Goal: Entertainment & Leisure: Consume media (video, audio)

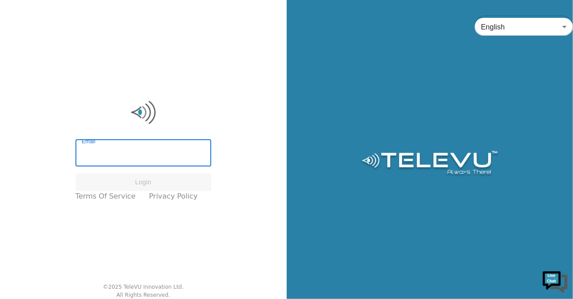
click at [136, 156] on input "Email" at bounding box center [143, 154] width 136 height 25
type input "harriet@neurokids.org"
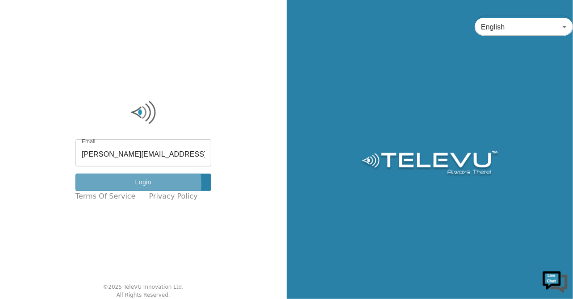
click at [145, 184] on button "Login" at bounding box center [143, 182] width 136 height 17
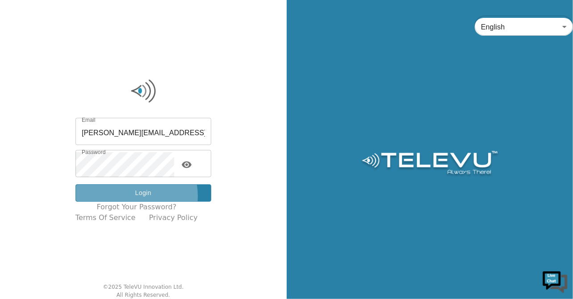
click at [135, 196] on button "Login" at bounding box center [143, 192] width 136 height 17
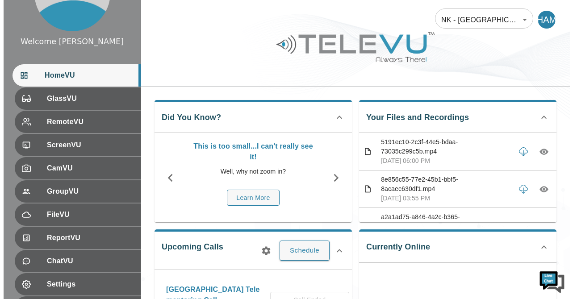
scroll to position [50, 0]
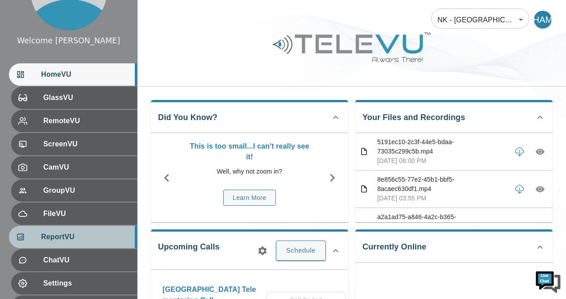
click at [79, 237] on span "ReportVU" at bounding box center [85, 237] width 89 height 11
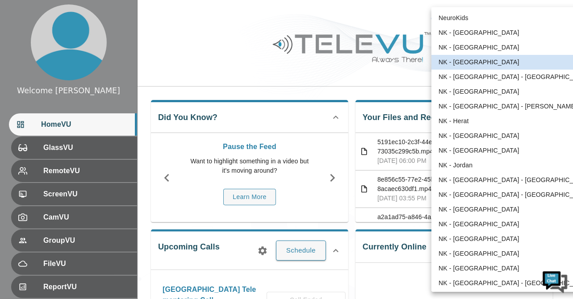
click at [522, 19] on body "Welcome [PERSON_NAME] HomeVU GlassVU RemoteVU ScreenVU CamVU GroupVU FileVU Rep…" at bounding box center [286, 290] width 573 height 580
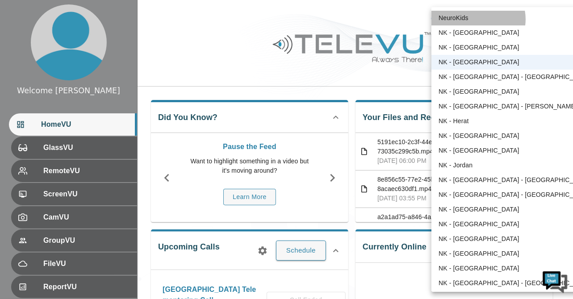
click at [478, 19] on li "NeuroKids" at bounding box center [514, 18] width 167 height 15
type input "89"
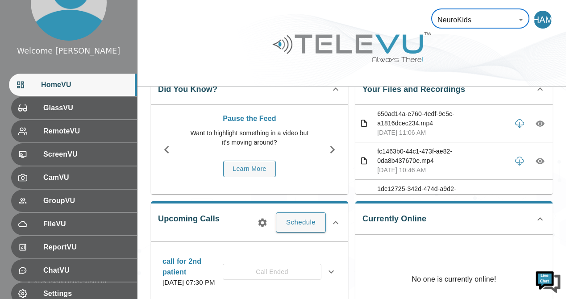
scroll to position [41, 0]
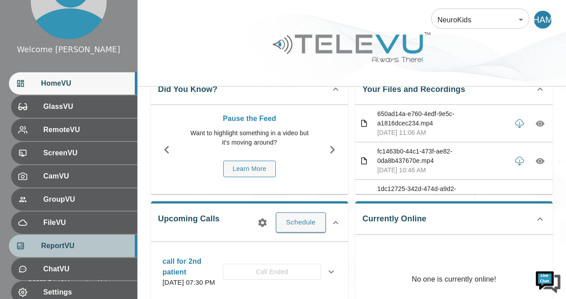
click at [86, 251] on span "ReportVU" at bounding box center [85, 246] width 89 height 11
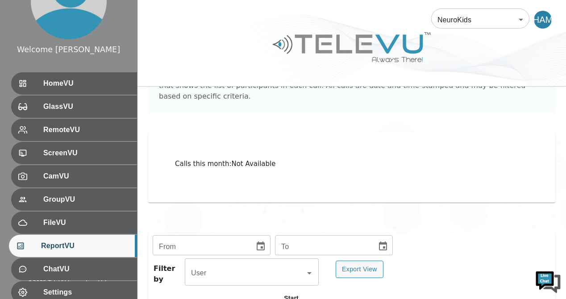
scroll to position [50, 0]
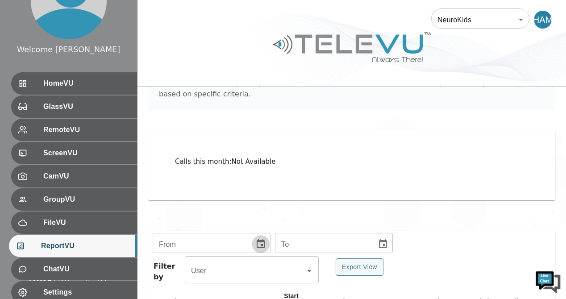
click at [255, 239] on icon "Choose date" at bounding box center [260, 244] width 11 height 11
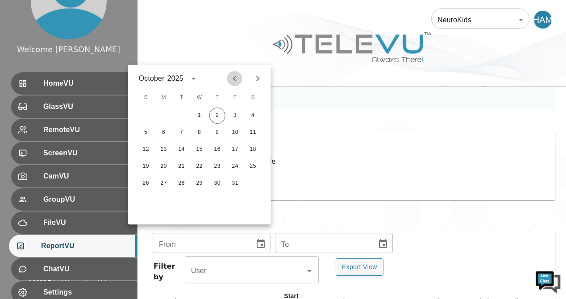
click at [233, 79] on icon "Previous month" at bounding box center [235, 78] width 11 height 11
click at [163, 113] on button "1" at bounding box center [164, 116] width 16 height 16
type input "09/01/2025"
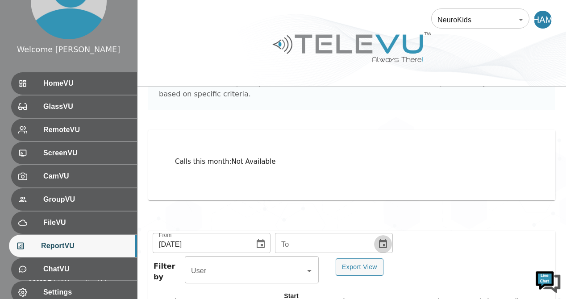
click at [379, 239] on icon "Choose date" at bounding box center [383, 244] width 11 height 11
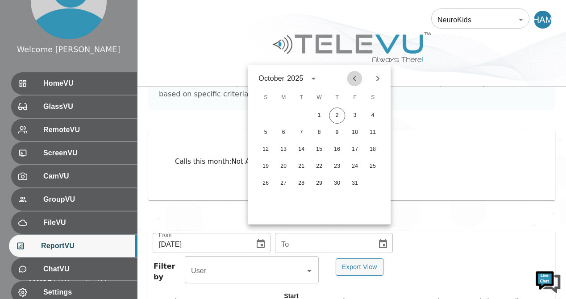
click at [355, 78] on icon "Previous month" at bounding box center [354, 78] width 11 height 11
click at [300, 184] on button "30" at bounding box center [301, 183] width 16 height 16
type input "09/30/2025"
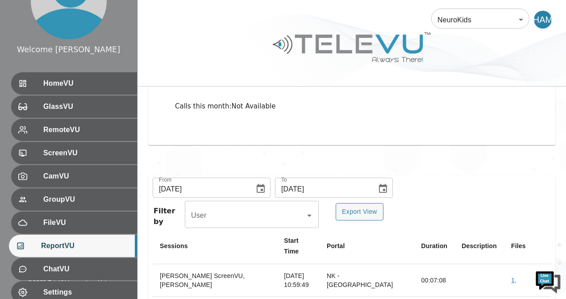
scroll to position [110, 0]
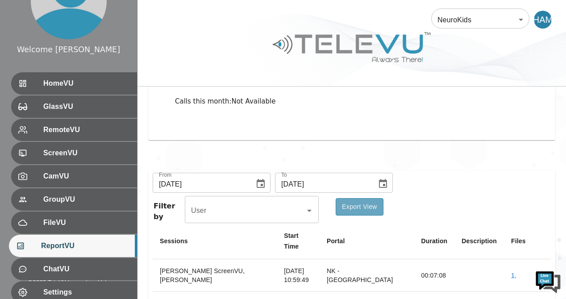
click at [365, 199] on button "Export View" at bounding box center [360, 206] width 48 height 17
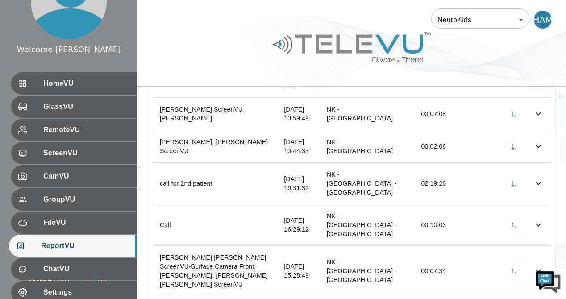
scroll to position [280, 0]
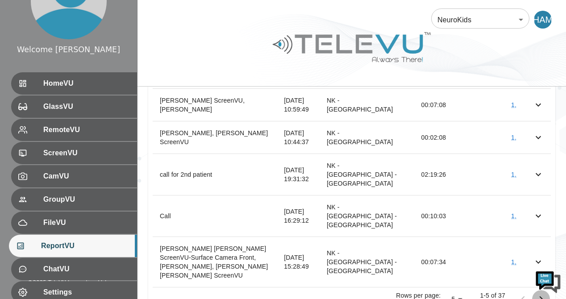
click at [542, 296] on icon "Go to next page" at bounding box center [541, 298] width 3 height 5
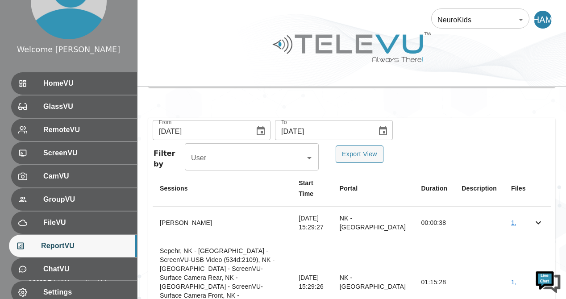
scroll to position [162, 0]
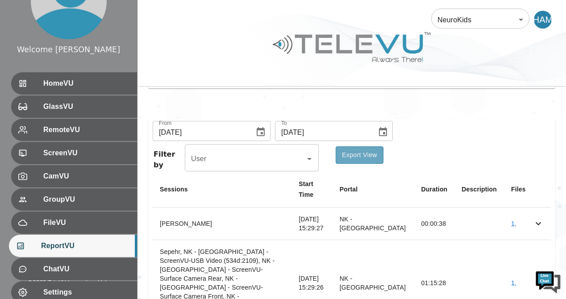
click at [364, 146] on button "Export View" at bounding box center [360, 154] width 48 height 17
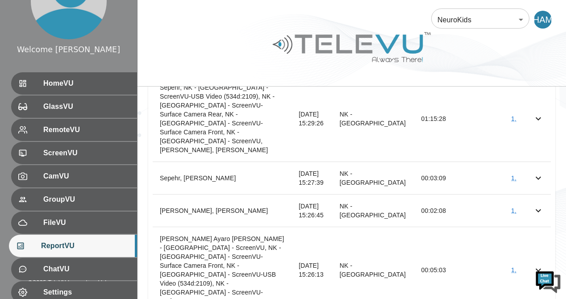
scroll to position [334, 0]
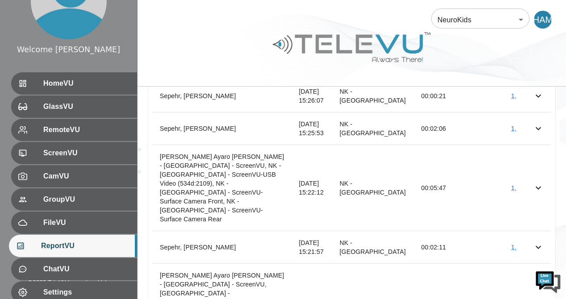
scroll to position [316, 0]
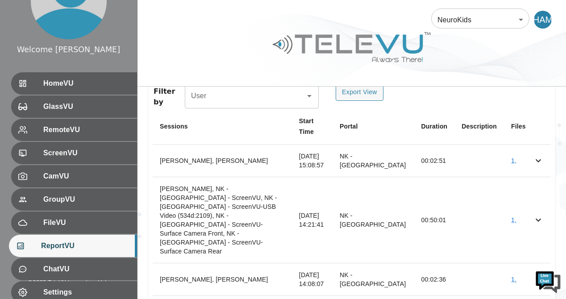
scroll to position [325, 0]
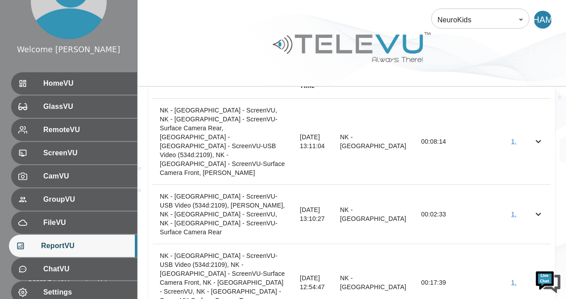
scroll to position [352, 0]
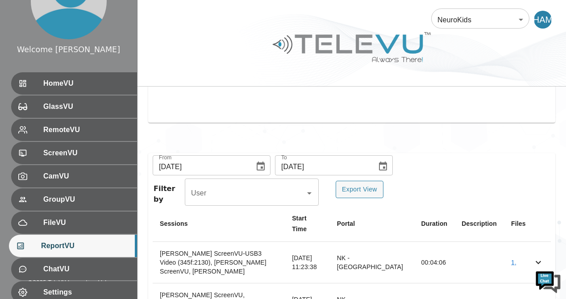
scroll to position [142, 0]
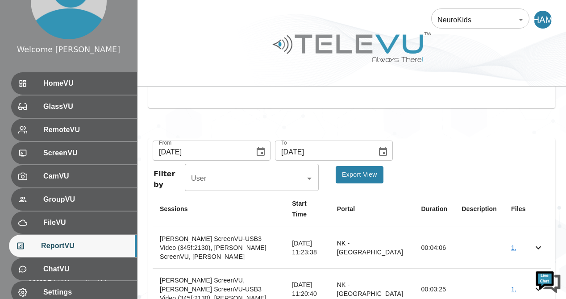
click at [353, 166] on button "Export View" at bounding box center [360, 174] width 48 height 17
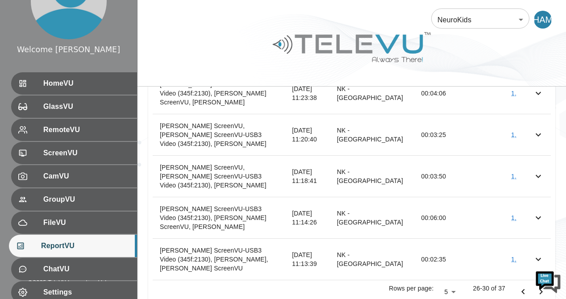
scroll to position [298, 0]
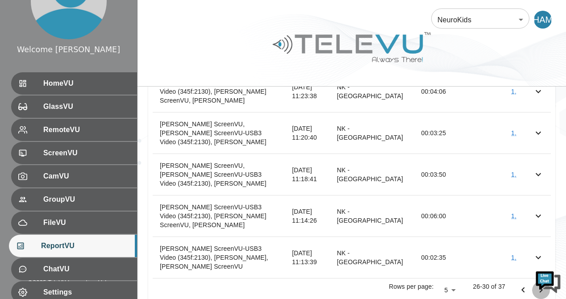
click at [542, 285] on icon "Go to next page" at bounding box center [541, 290] width 11 height 11
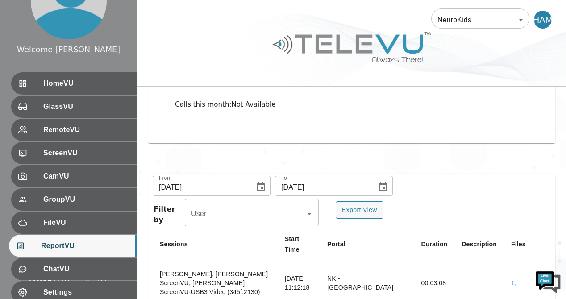
scroll to position [103, 0]
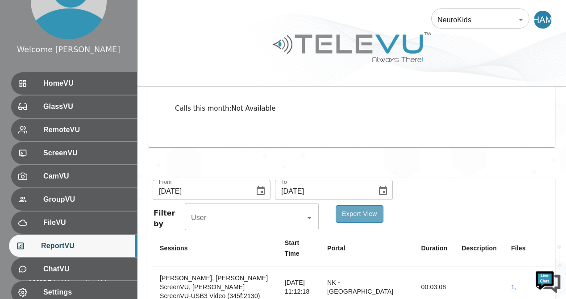
click at [361, 205] on button "Export View" at bounding box center [360, 213] width 48 height 17
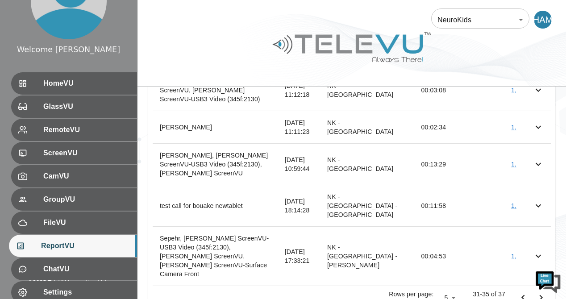
scroll to position [307, 0]
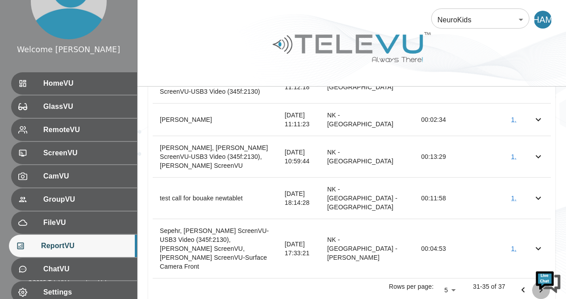
click at [542, 285] on icon "Go to next page" at bounding box center [541, 290] width 11 height 11
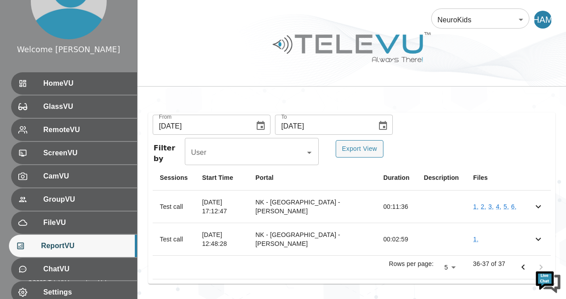
scroll to position [142, 0]
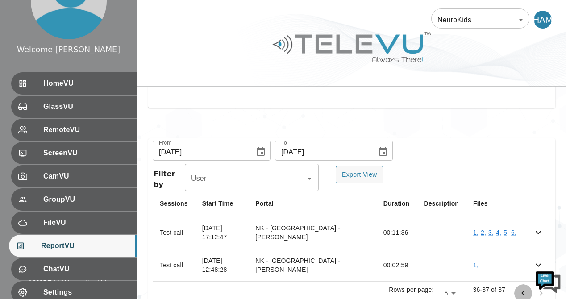
click at [522, 291] on icon "Go to previous page" at bounding box center [523, 293] width 3 height 5
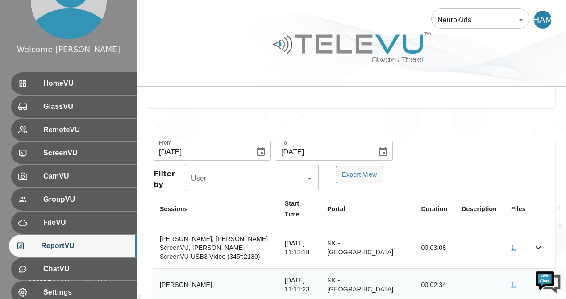
click at [522, 270] on td "1 ," at bounding box center [515, 285] width 22 height 33
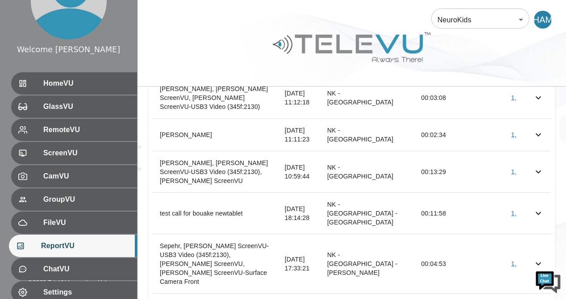
scroll to position [307, 0]
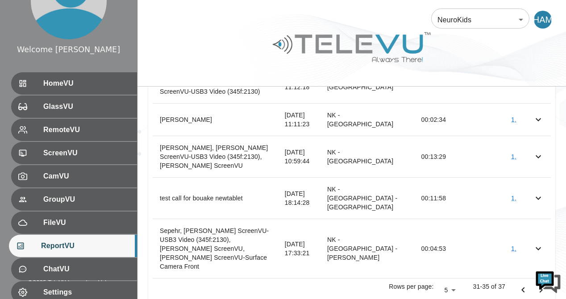
click at [523, 288] on icon "Go to previous page" at bounding box center [523, 290] width 3 height 5
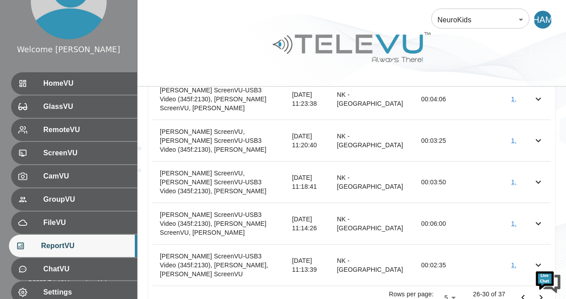
scroll to position [298, 0]
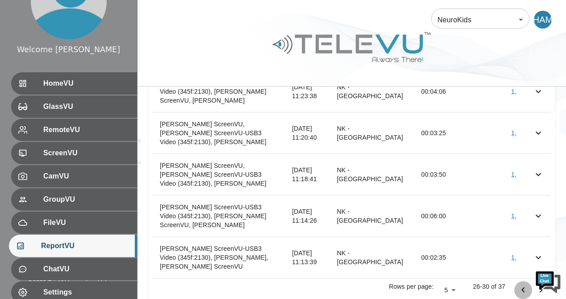
click at [522, 288] on icon "Go to previous page" at bounding box center [523, 290] width 3 height 5
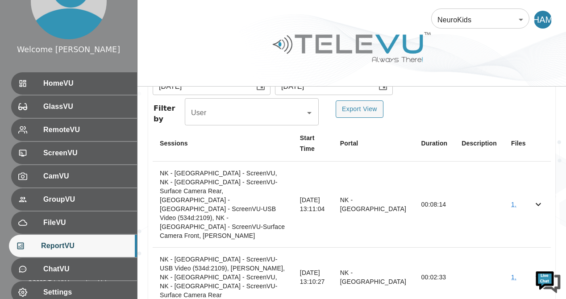
scroll to position [209, 0]
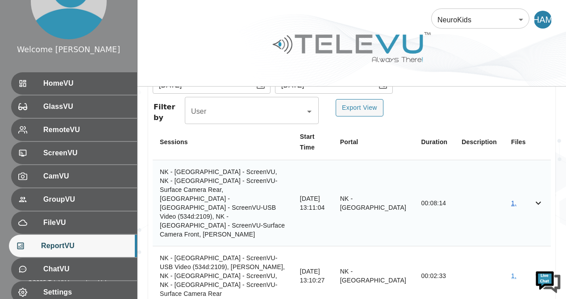
click at [512, 200] on link "1 ," at bounding box center [513, 203] width 5 height 7
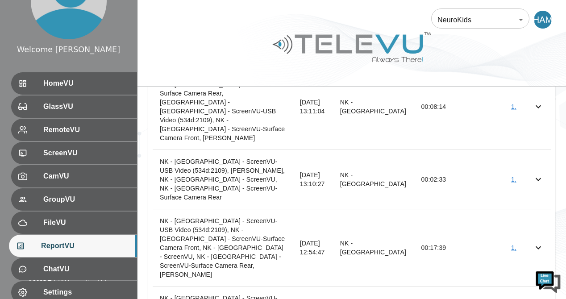
scroll to position [306, 0]
click at [513, 244] on link "1 ," at bounding box center [513, 247] width 5 height 7
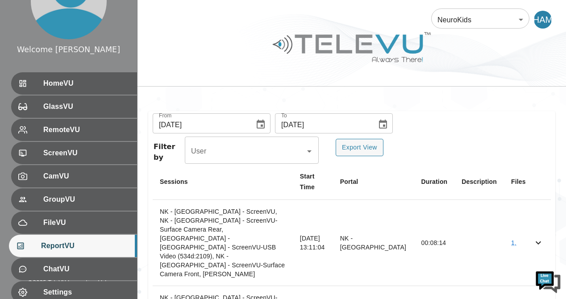
scroll to position [164, 0]
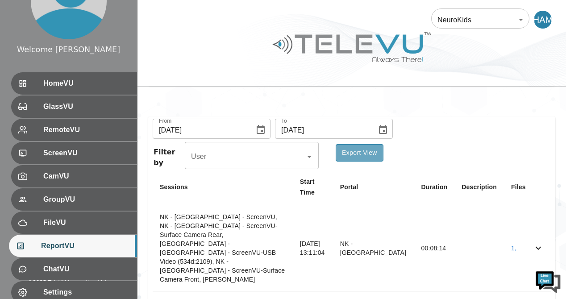
click at [361, 144] on button "Export View" at bounding box center [360, 152] width 48 height 17
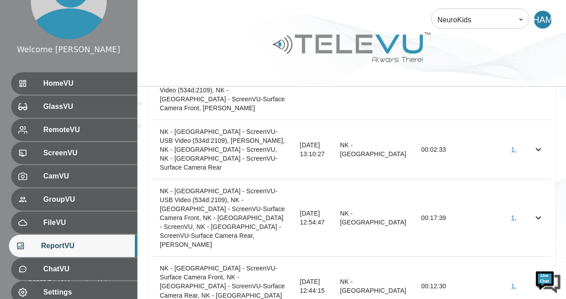
scroll to position [352, 0]
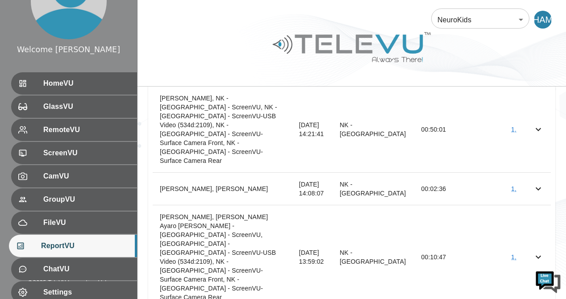
scroll to position [325, 0]
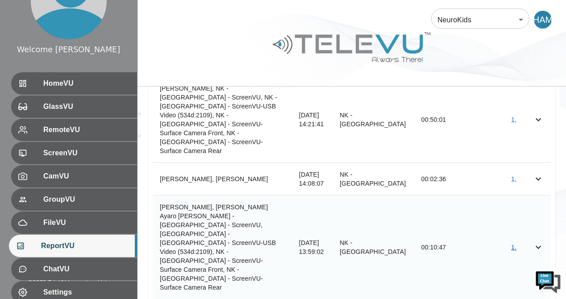
click at [512, 244] on link "1 ," at bounding box center [513, 247] width 5 height 7
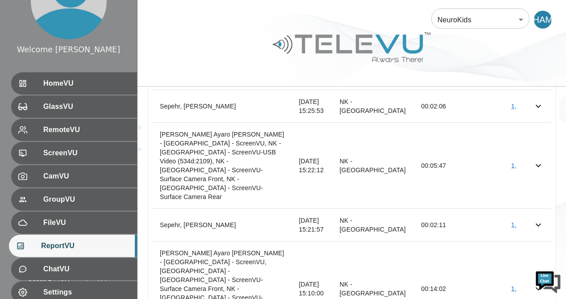
scroll to position [316, 0]
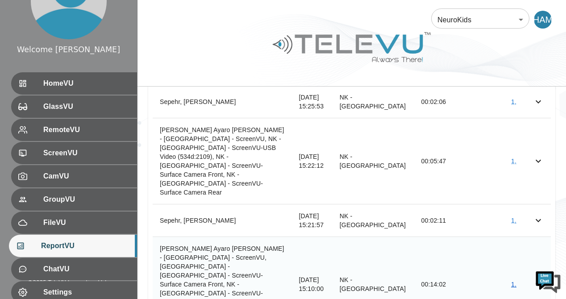
click at [514, 281] on link "1 ," at bounding box center [513, 284] width 5 height 7
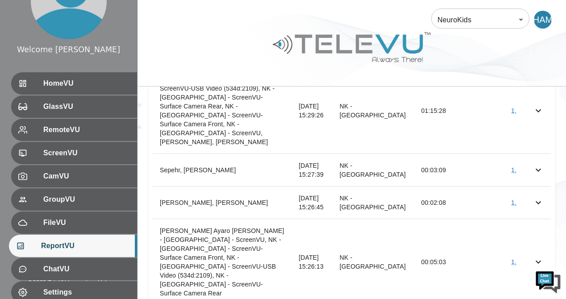
scroll to position [334, 0]
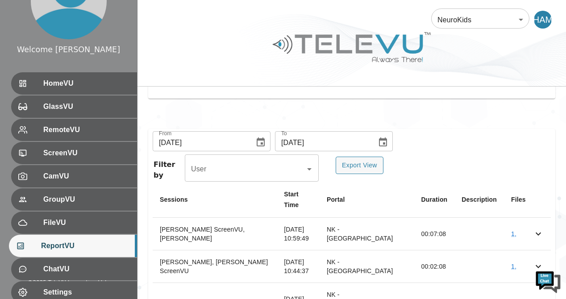
scroll to position [154, 0]
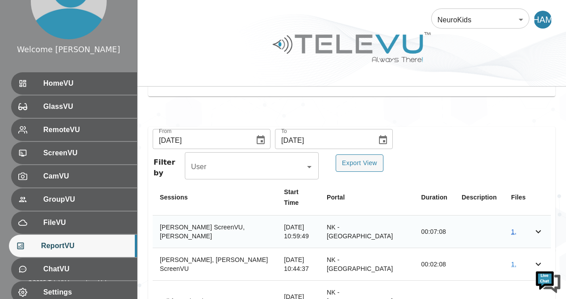
click at [513, 228] on link "1 ," at bounding box center [513, 231] width 5 height 7
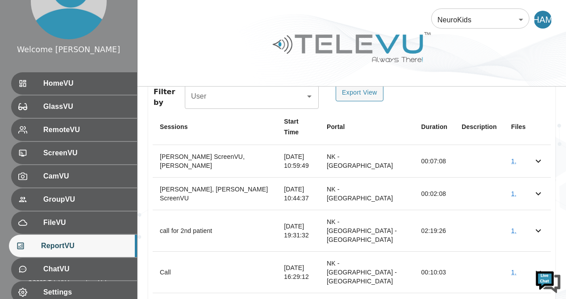
scroll to position [226, 0]
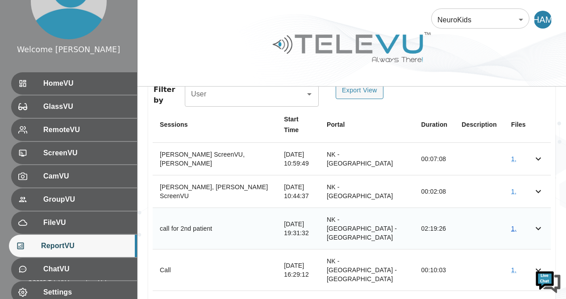
click at [513, 225] on link "1 ," at bounding box center [513, 228] width 5 height 7
click at [513, 267] on link "1 ," at bounding box center [513, 270] width 5 height 7
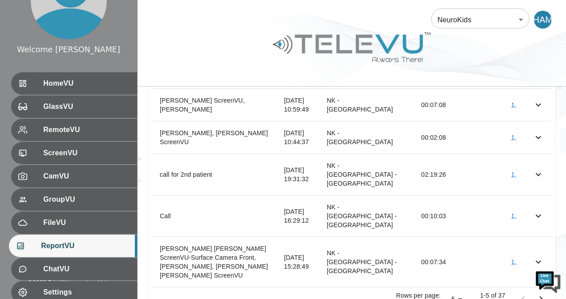
click at [543, 269] on img at bounding box center [548, 281] width 27 height 27
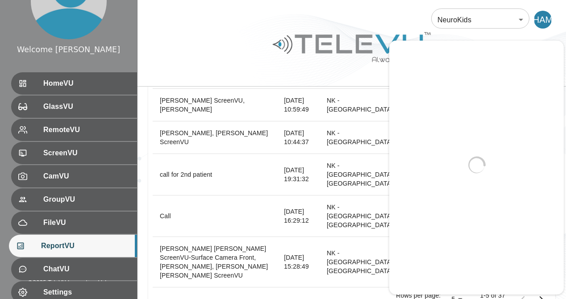
click at [543, 269] on div at bounding box center [476, 165] width 175 height 255
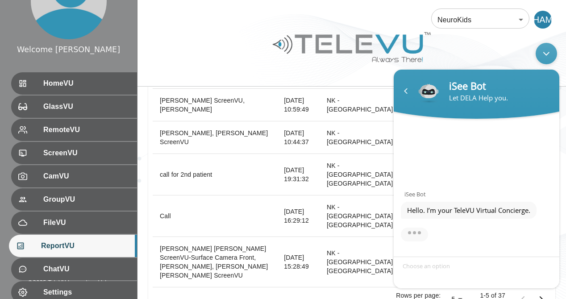
click at [546, 58] on div "Minimize live chat window" at bounding box center [546, 52] width 21 height 21
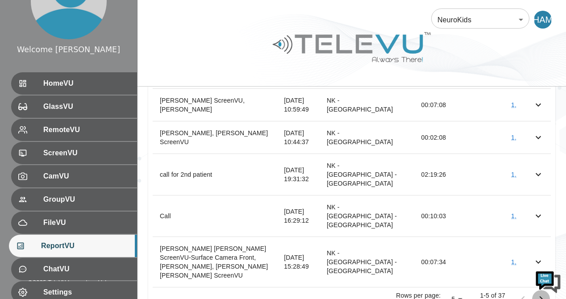
click at [541, 294] on icon "Go to next page" at bounding box center [541, 299] width 11 height 11
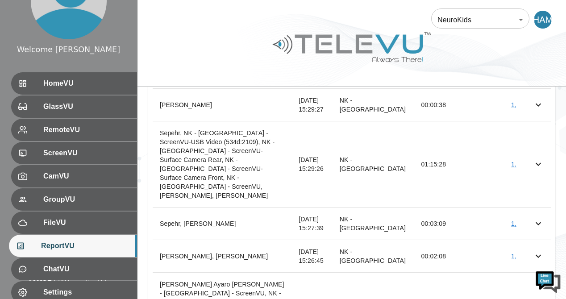
scroll to position [334, 0]
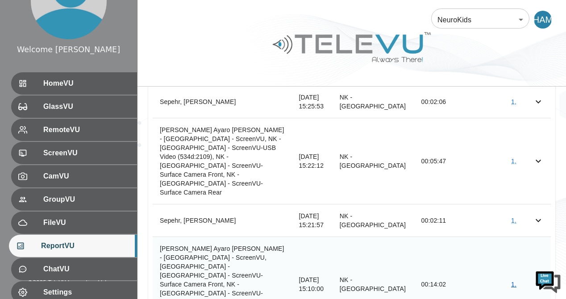
click at [514, 281] on link "1 ," at bounding box center [513, 284] width 5 height 7
click at [476, 205] on td "simple table" at bounding box center [480, 221] width 50 height 33
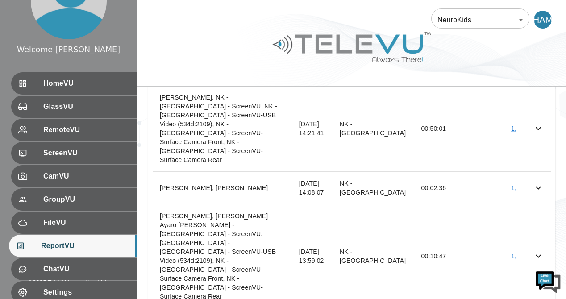
scroll to position [325, 0]
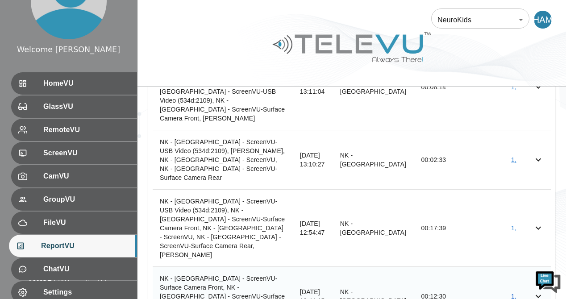
click at [513, 293] on link "1 ," at bounding box center [513, 296] width 5 height 7
click at [513, 225] on link "1 ," at bounding box center [513, 228] width 5 height 7
click at [515, 293] on link "1 ," at bounding box center [513, 296] width 5 height 7
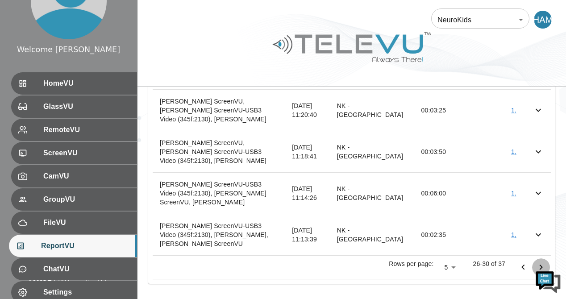
scroll to position [298, 0]
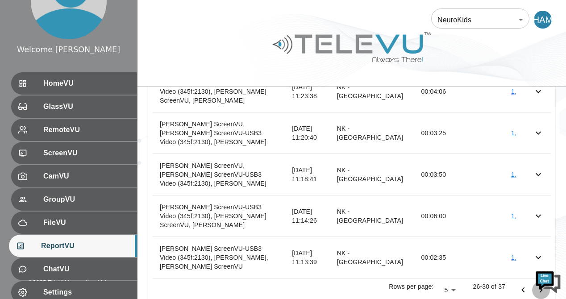
click at [540, 285] on icon "Go to next page" at bounding box center [541, 290] width 11 height 11
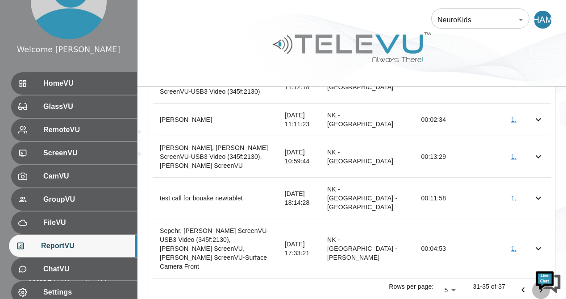
click at [540, 285] on icon "Go to next page" at bounding box center [541, 290] width 11 height 11
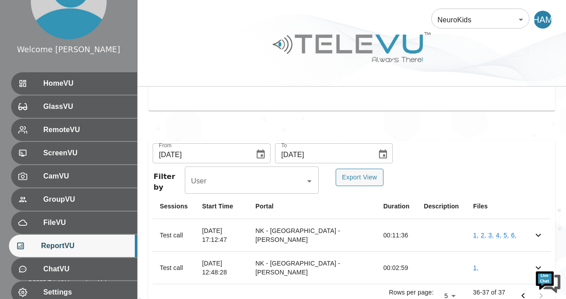
scroll to position [142, 0]
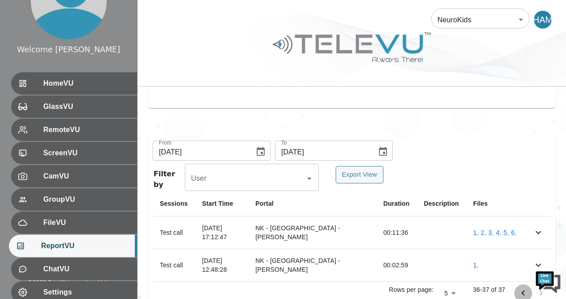
click at [522, 288] on icon "Go to previous page" at bounding box center [523, 293] width 11 height 11
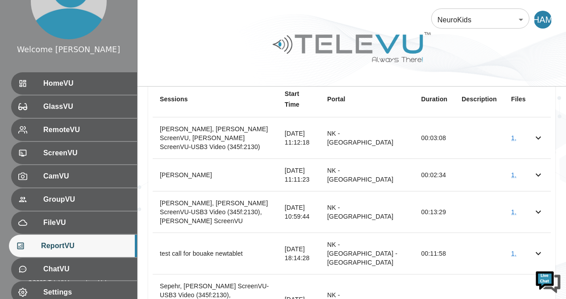
scroll to position [307, 0]
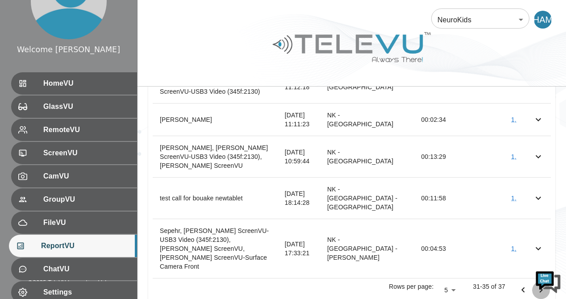
click at [539, 285] on icon "Go to next page" at bounding box center [541, 290] width 11 height 11
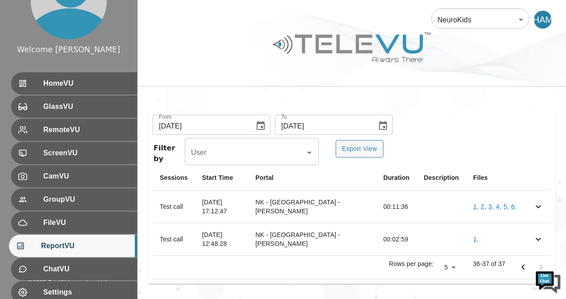
scroll to position [142, 0]
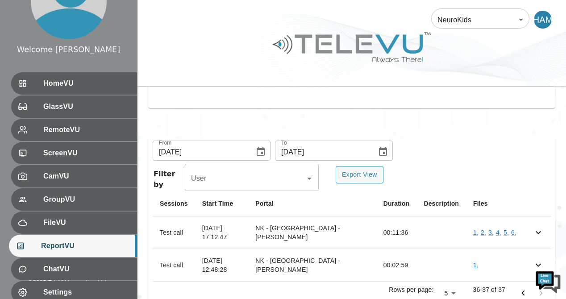
click at [539, 284] on div "simple table" at bounding box center [532, 293] width 36 height 18
click at [526, 288] on icon "Go to previous page" at bounding box center [523, 293] width 11 height 11
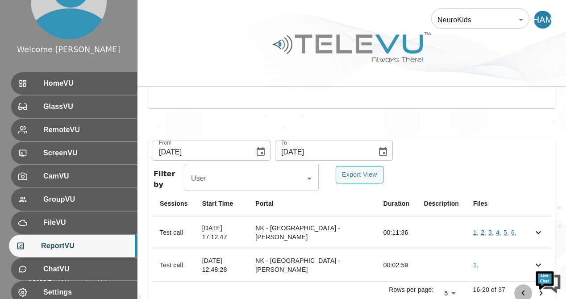
click at [526, 288] on icon "Go to previous page" at bounding box center [523, 293] width 11 height 11
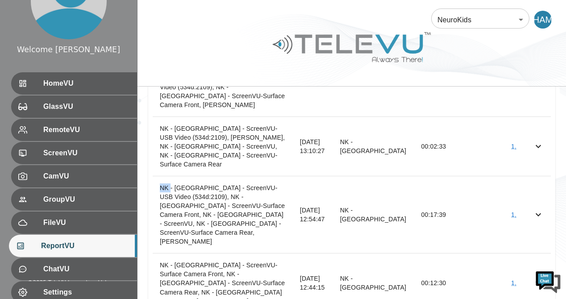
scroll to position [352, 0]
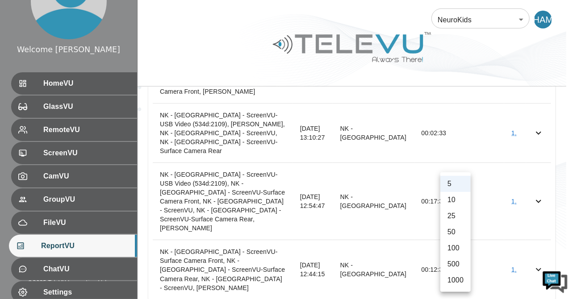
click at [458, 268] on body "Welcome Harriet HomeVU GlassVU RemoteVU ScreenVU CamVU GroupVU FileVU ReportVU …" at bounding box center [286, 61] width 573 height 826
click at [490, 245] on div at bounding box center [286, 149] width 573 height 299
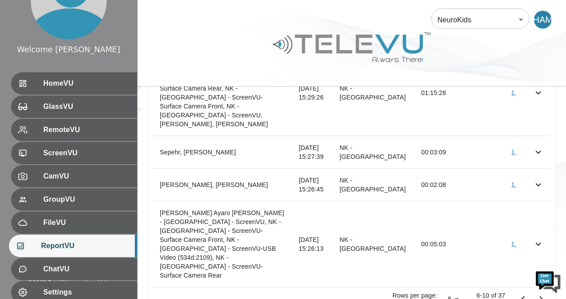
scroll to position [334, 0]
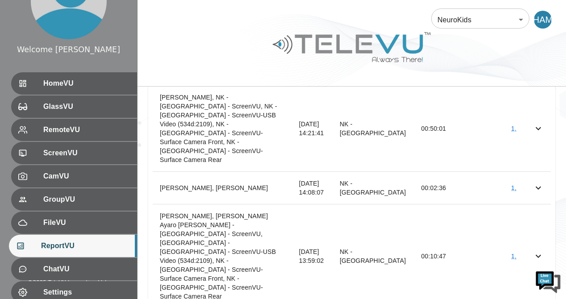
scroll to position [325, 0]
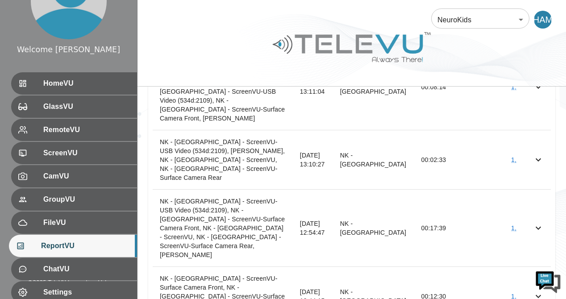
scroll to position [352, 0]
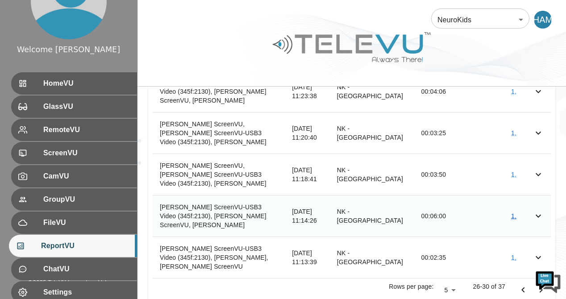
click at [513, 213] on link "1 ," at bounding box center [513, 216] width 5 height 7
click at [541, 268] on img at bounding box center [548, 281] width 27 height 27
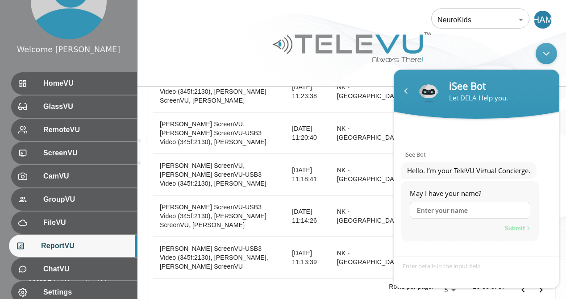
click at [541, 90] on body "iSee Bot Let DELA Help you. iSee Bot Hello. I’m your TeleVU Virtual Concierge. …" at bounding box center [476, 165] width 175 height 255
click at [547, 51] on div "Minimize live chat window" at bounding box center [546, 52] width 21 height 21
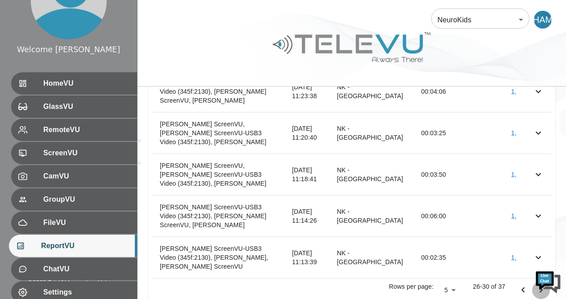
click at [540, 288] on icon "Go to next page" at bounding box center [541, 290] width 3 height 5
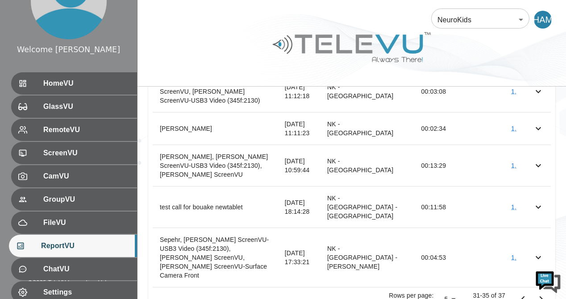
drag, startPoint x: 565, startPoint y: 175, endPoint x: 564, endPoint y: 105, distance: 69.7
click at [564, 105] on div "From 09/01/2025 From To 09/30/2025 To Filter by User User Export View Sessions …" at bounding box center [352, 150] width 429 height 359
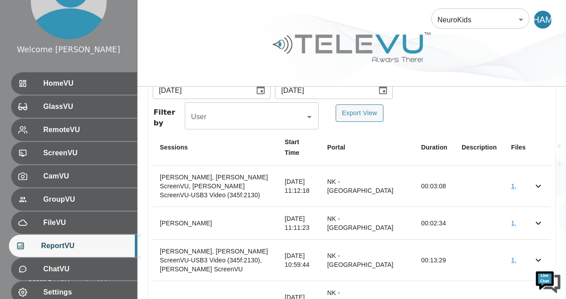
scroll to position [307, 0]
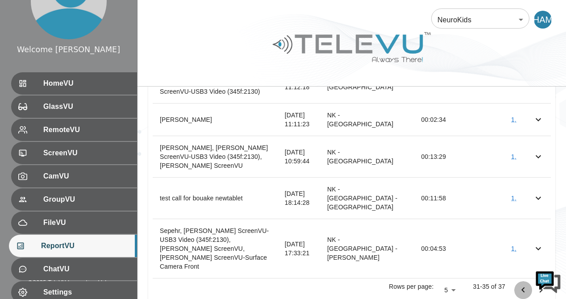
click at [523, 288] on icon "Go to previous page" at bounding box center [523, 290] width 3 height 5
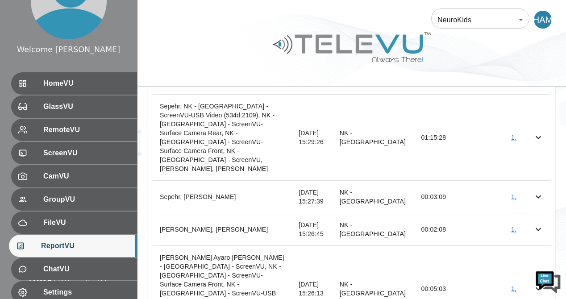
click at [524, 278] on td "1 ," at bounding box center [515, 289] width 22 height 86
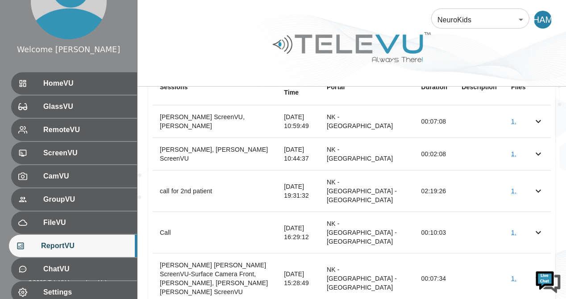
scroll to position [266, 0]
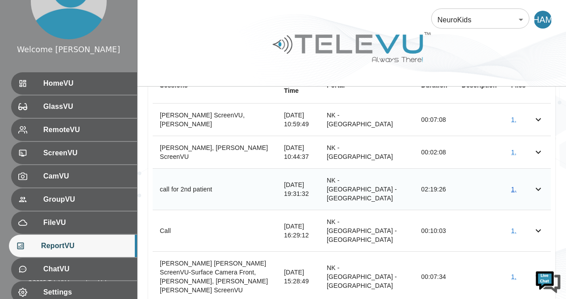
click at [512, 186] on link "1 ," at bounding box center [513, 189] width 5 height 7
drag, startPoint x: 570, startPoint y: 150, endPoint x: 489, endPoint y: 48, distance: 130.1
click at [489, 48] on div at bounding box center [352, 54] width 429 height 50
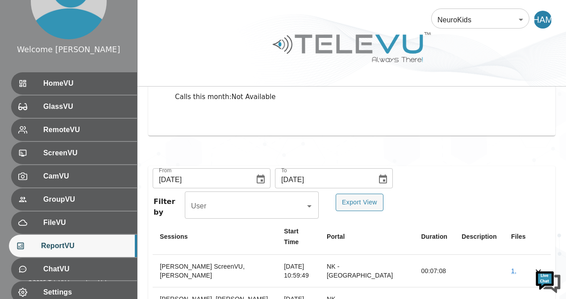
scroll to position [100, 0]
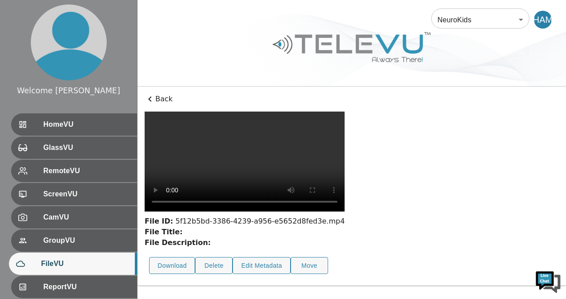
scroll to position [51, 0]
click at [345, 152] on video at bounding box center [245, 162] width 200 height 100
click at [345, 198] on video at bounding box center [245, 162] width 200 height 100
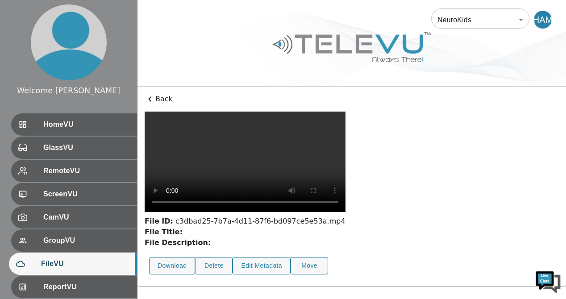
click at [243, 152] on video at bounding box center [245, 162] width 201 height 100
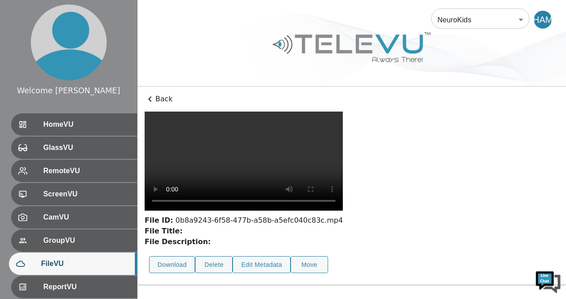
click at [157, 157] on video at bounding box center [244, 161] width 198 height 99
click at [343, 191] on video at bounding box center [244, 161] width 198 height 99
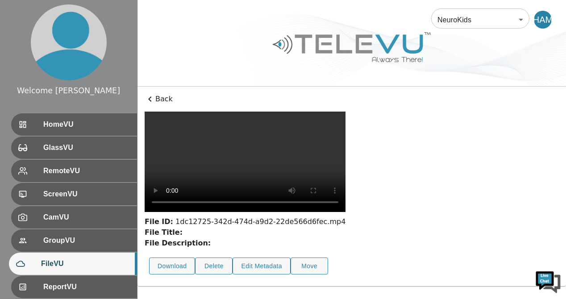
scroll to position [74, 0]
click at [247, 172] on video at bounding box center [245, 162] width 201 height 100
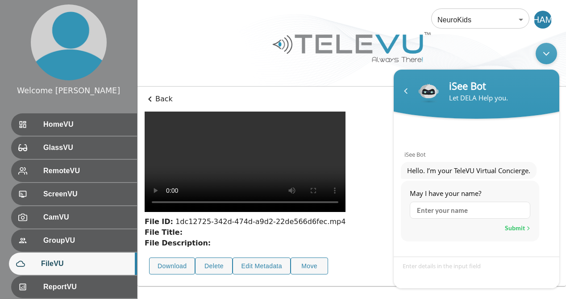
click at [282, 127] on video at bounding box center [245, 162] width 201 height 100
click at [224, 161] on video at bounding box center [245, 162] width 201 height 100
click at [549, 48] on div "Minimize live chat window" at bounding box center [546, 52] width 21 height 21
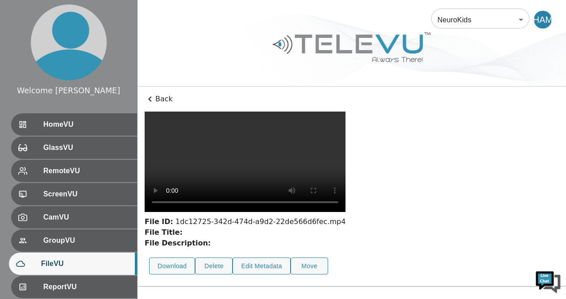
click at [158, 200] on video at bounding box center [245, 162] width 201 height 100
click at [185, 159] on video at bounding box center [245, 162] width 201 height 100
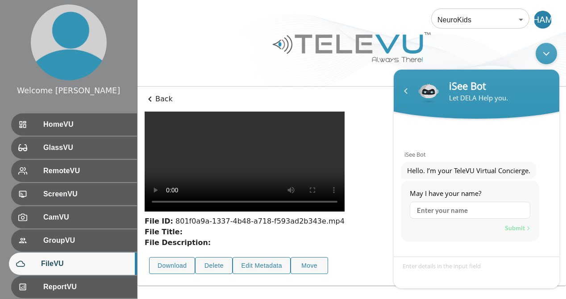
click at [547, 51] on div "Minimize live chat window" at bounding box center [546, 52] width 21 height 21
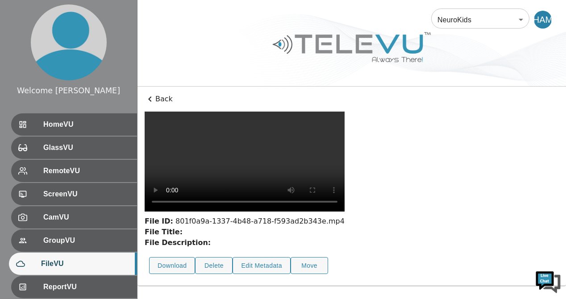
click at [241, 167] on video at bounding box center [245, 162] width 200 height 100
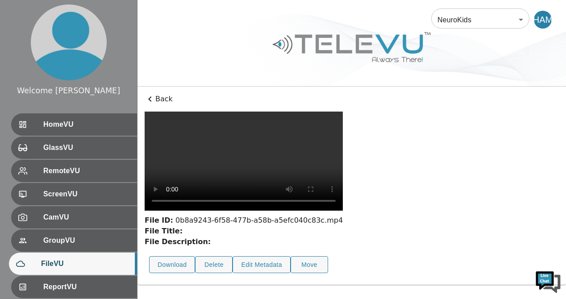
scroll to position [71, 0]
click at [290, 226] on div "File ID: 0b8a9243-6f58-477b-a58b-a5efc040c83c.mp4" at bounding box center [244, 220] width 198 height 11
drag, startPoint x: 404, startPoint y: 216, endPoint x: 506, endPoint y: 171, distance: 112.2
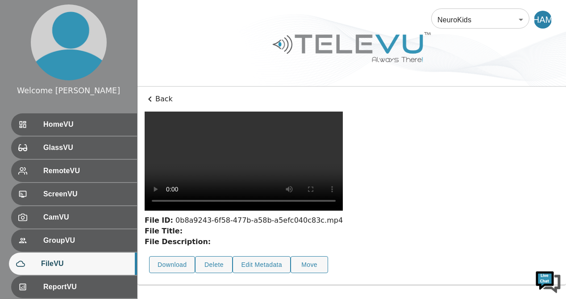
click at [506, 171] on div "File ID: 0b8a9243-6f58-477b-a58b-a5efc040c83c.mp4 File Title: File Description:…" at bounding box center [352, 195] width 414 height 167
click at [503, 151] on div "File ID: 0b8a9243-6f58-477b-a58b-a5efc040c83c.mp4 File Title: File Description:…" at bounding box center [352, 195] width 414 height 167
click at [280, 165] on video at bounding box center [244, 161] width 198 height 99
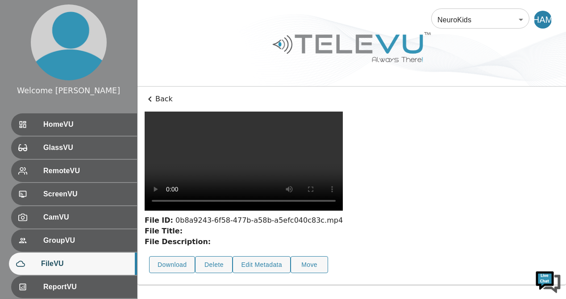
click at [315, 179] on video at bounding box center [244, 161] width 198 height 99
click at [232, 208] on video at bounding box center [244, 161] width 198 height 99
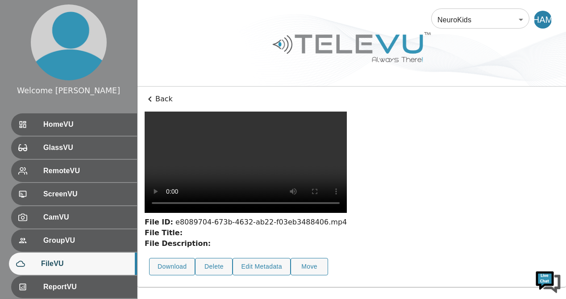
scroll to position [74, 0]
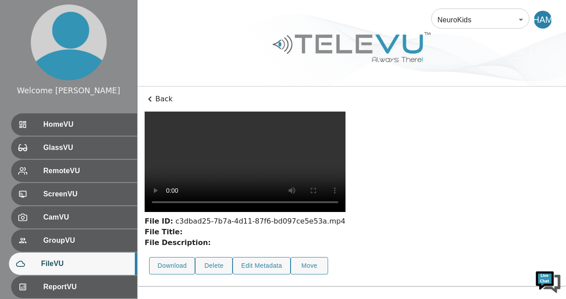
scroll to position [13, 0]
click at [323, 207] on video at bounding box center [245, 162] width 201 height 100
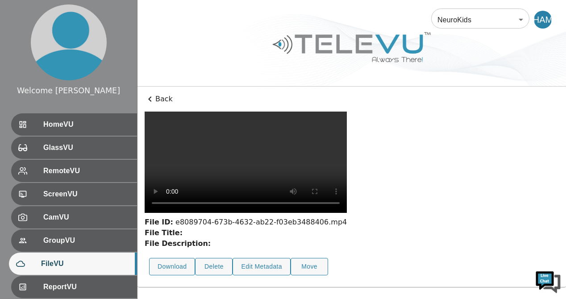
click at [198, 213] on video at bounding box center [246, 162] width 202 height 101
click at [298, 192] on video at bounding box center [246, 162] width 202 height 101
drag, startPoint x: 309, startPoint y: 0, endPoint x: 209, endPoint y: 33, distance: 105.5
click at [209, 33] on div at bounding box center [352, 54] width 429 height 50
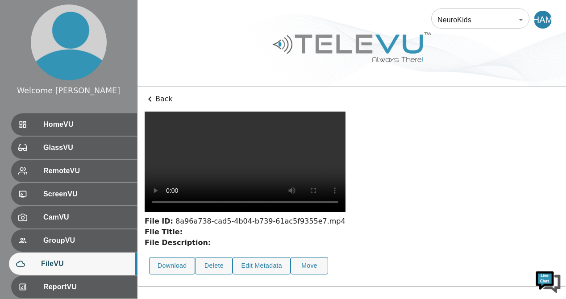
scroll to position [55, 0]
click at [313, 191] on video at bounding box center [245, 162] width 201 height 100
click at [512, 169] on div "File ID: 1dc12725-342d-474d-a9d2-22de566d6fec.mp4 File Title: File Description:…" at bounding box center [352, 196] width 414 height 168
click at [340, 140] on video at bounding box center [245, 162] width 201 height 100
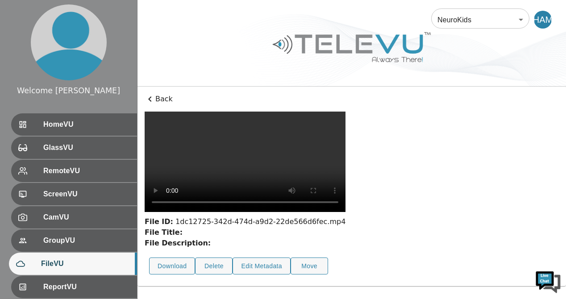
click at [340, 140] on video at bounding box center [245, 162] width 201 height 100
click at [292, 132] on video at bounding box center [245, 162] width 201 height 100
